Goal: Find specific page/section: Find specific page/section

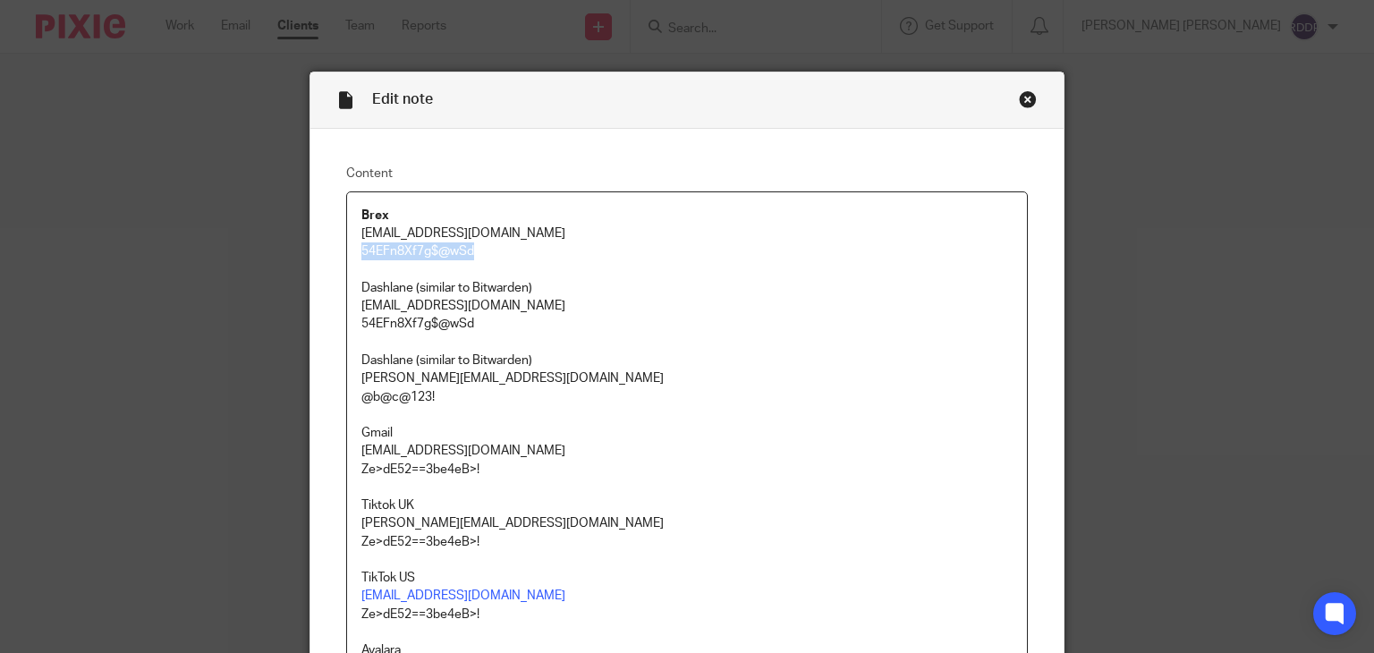
drag, startPoint x: 354, startPoint y: 250, endPoint x: 472, endPoint y: 248, distance: 118.1
click at [472, 248] on p "54EFn8Xf7g$@wSd" at bounding box center [687, 251] width 652 height 18
copy p "54EFn8Xf7g$@wSd"
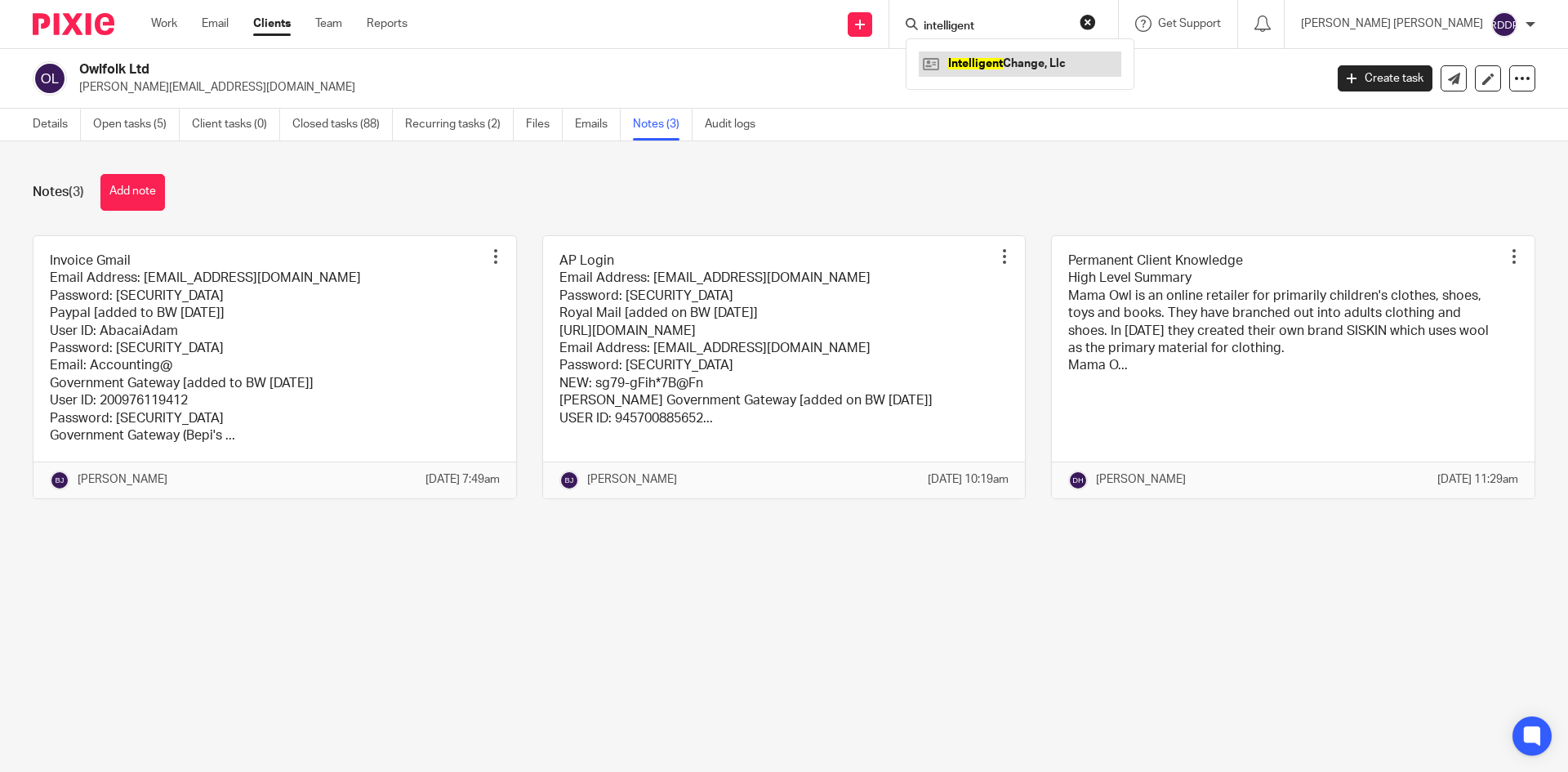
type input "intelligent"
click at [1034, 58] on link at bounding box center [1020, 63] width 203 height 25
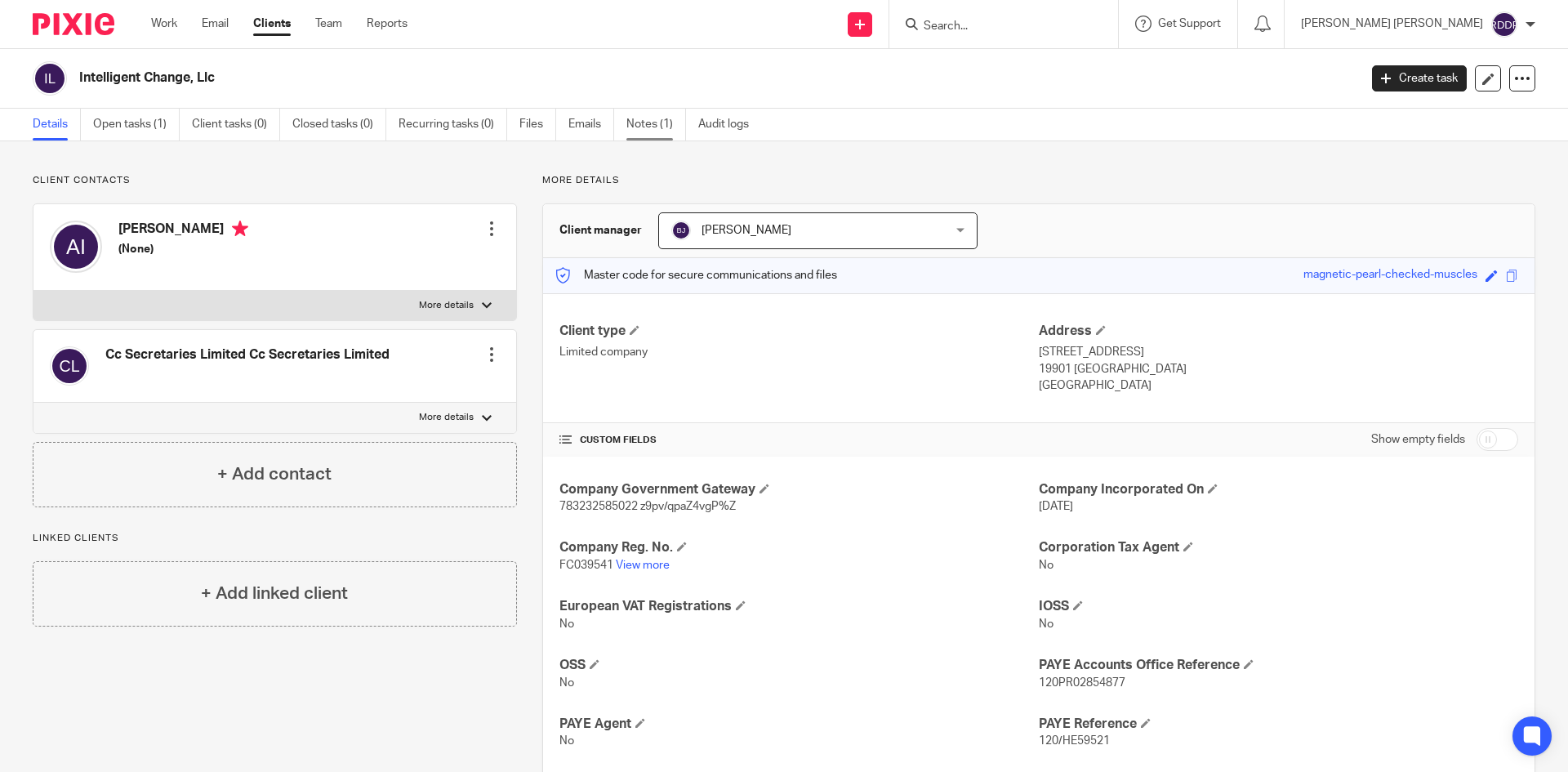
click at [643, 131] on link "Notes (1)" at bounding box center [656, 124] width 59 height 32
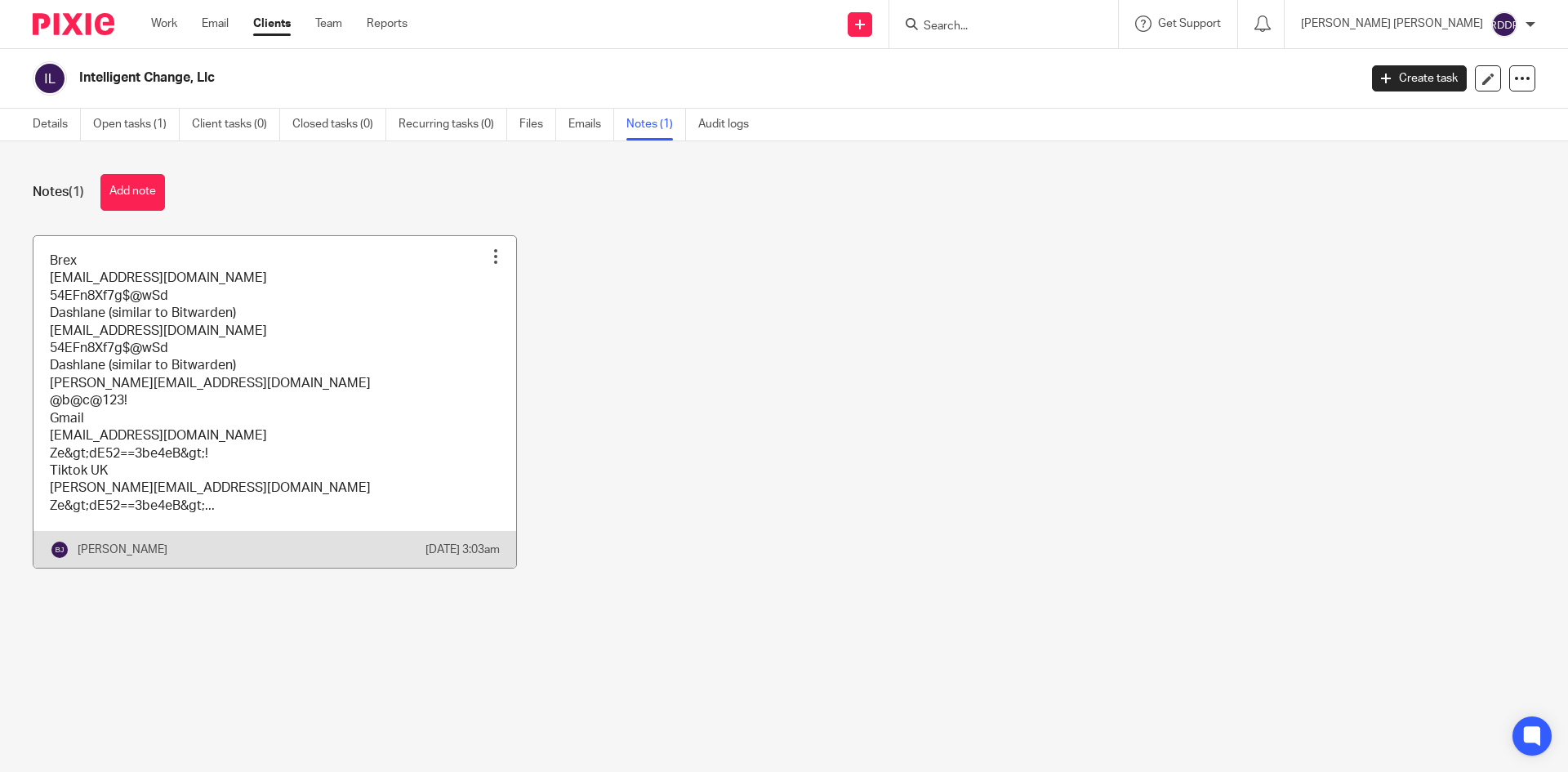
click at [338, 433] on link at bounding box center [275, 402] width 482 height 333
